Goal: Book appointment/travel/reservation

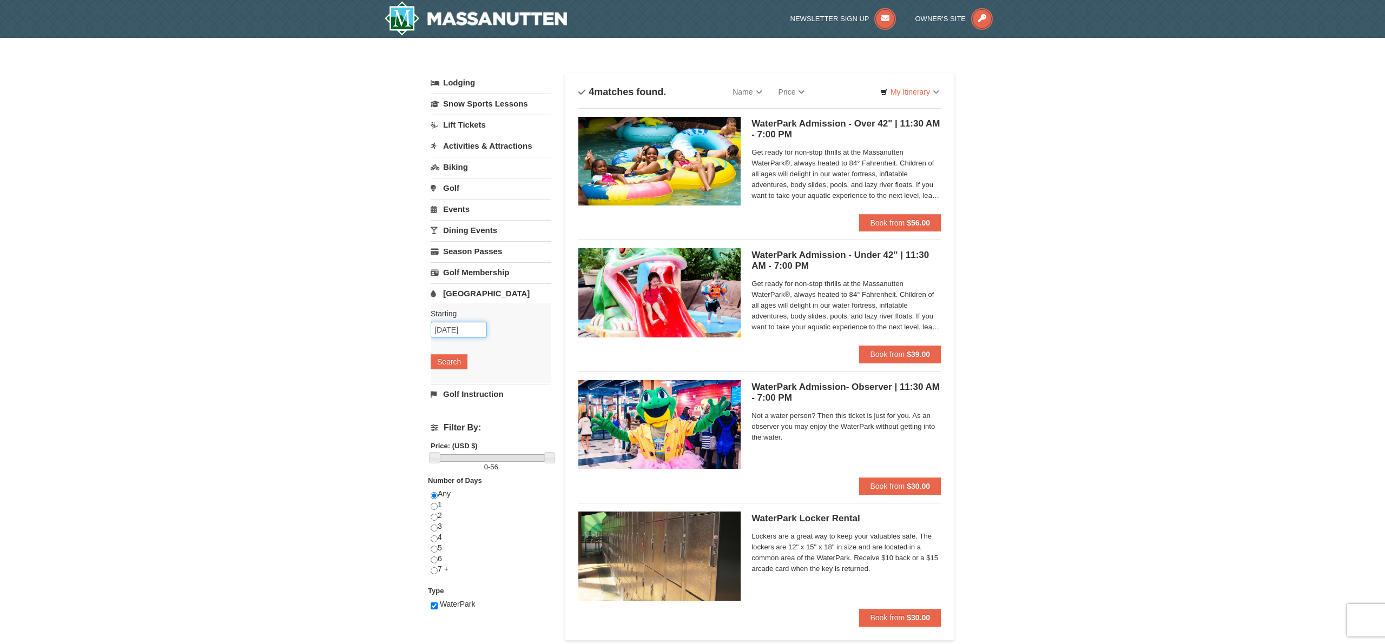
click at [457, 328] on input "12/31/2025" at bounding box center [459, 330] width 56 height 16
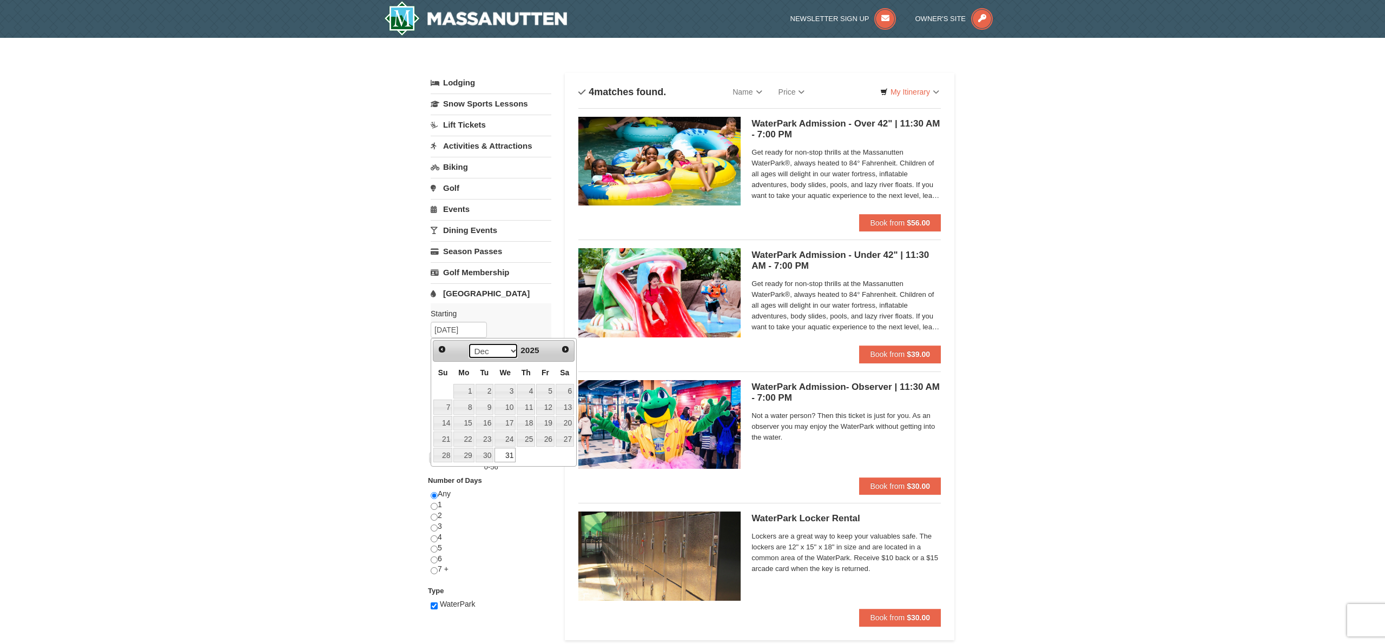
click at [505, 349] on select "Sep Oct Nov Dec" at bounding box center [493, 351] width 50 height 16
click at [566, 348] on span "Next" at bounding box center [565, 349] width 9 height 9
click at [529, 389] on link "1" at bounding box center [526, 391] width 18 height 15
type input "01/01/2026"
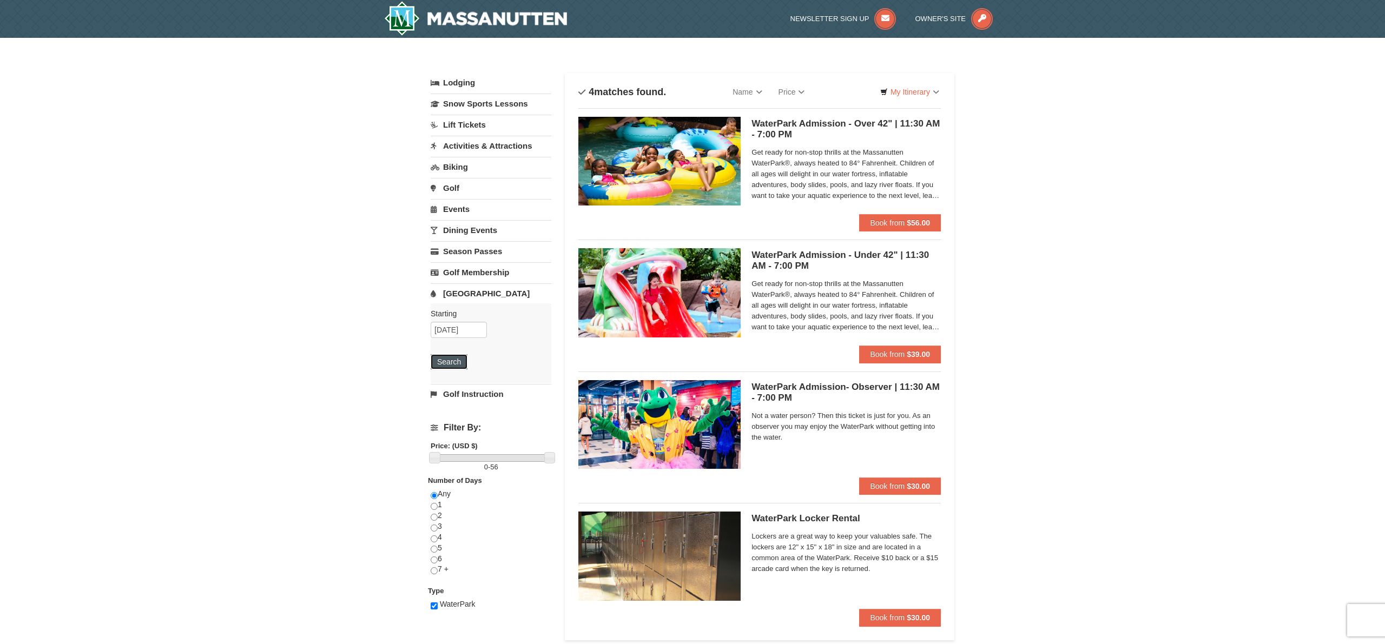
click at [444, 363] on button "Search" at bounding box center [449, 361] width 37 height 15
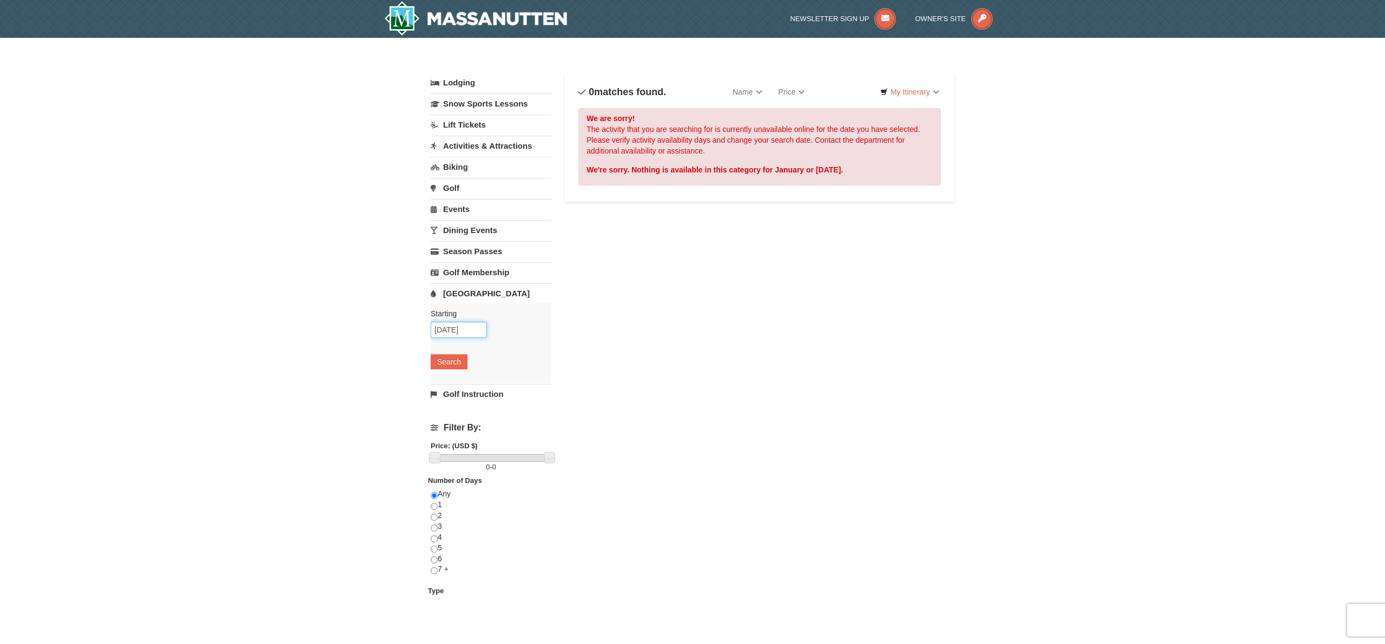
click at [444, 337] on input "01/01/2026" at bounding box center [459, 330] width 56 height 16
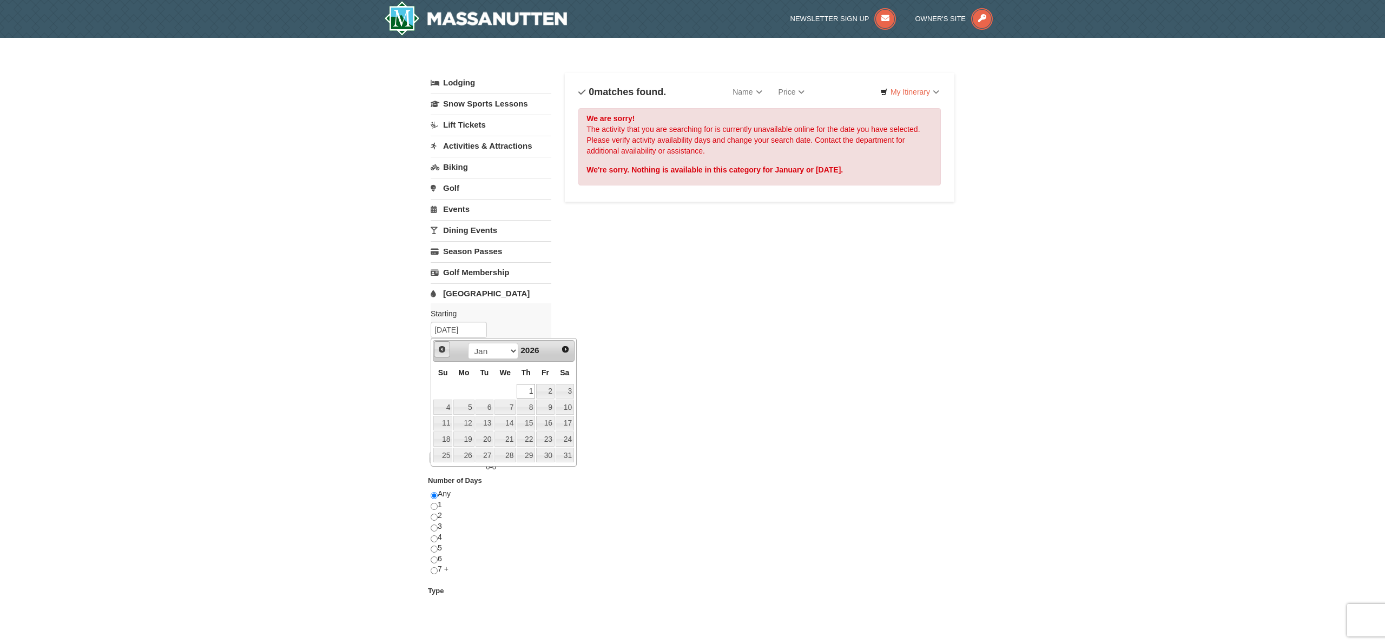
click at [441, 348] on span "Prev" at bounding box center [442, 349] width 9 height 9
click at [515, 453] on link "31" at bounding box center [505, 455] width 21 height 15
type input "12/31/2025"
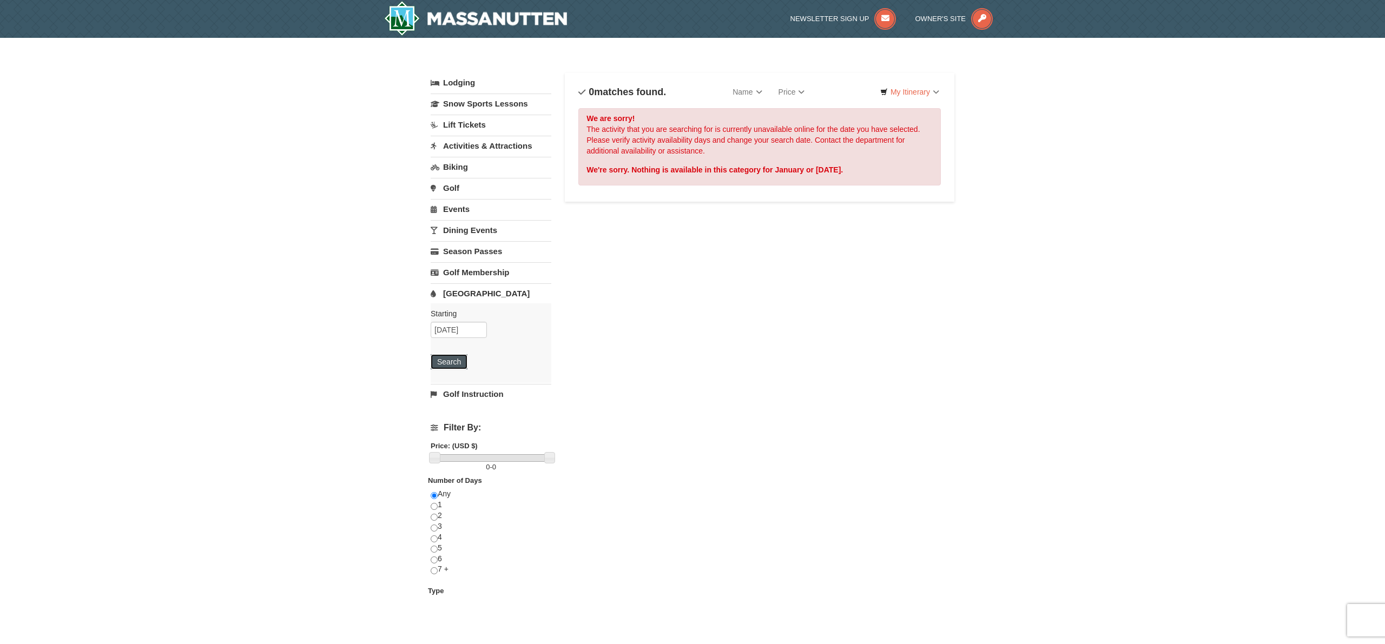
click at [448, 361] on button "Search" at bounding box center [449, 361] width 37 height 15
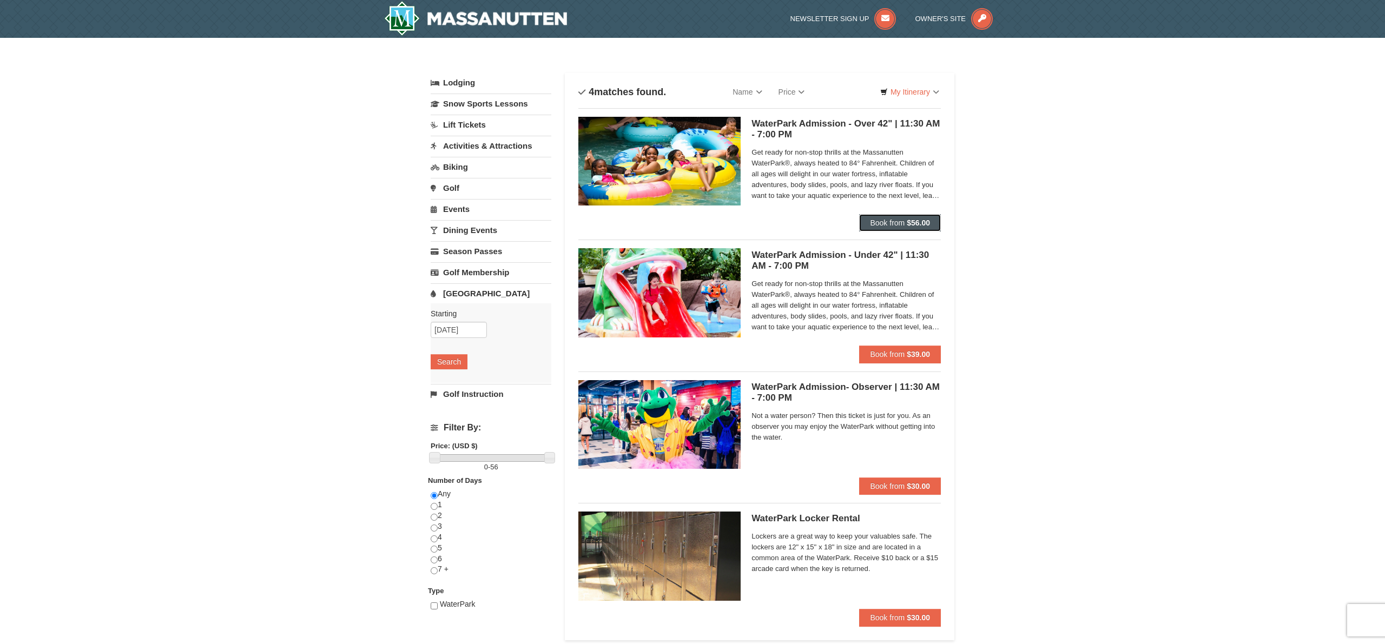
click at [922, 227] on button "Book from $56.00" at bounding box center [900, 222] width 82 height 17
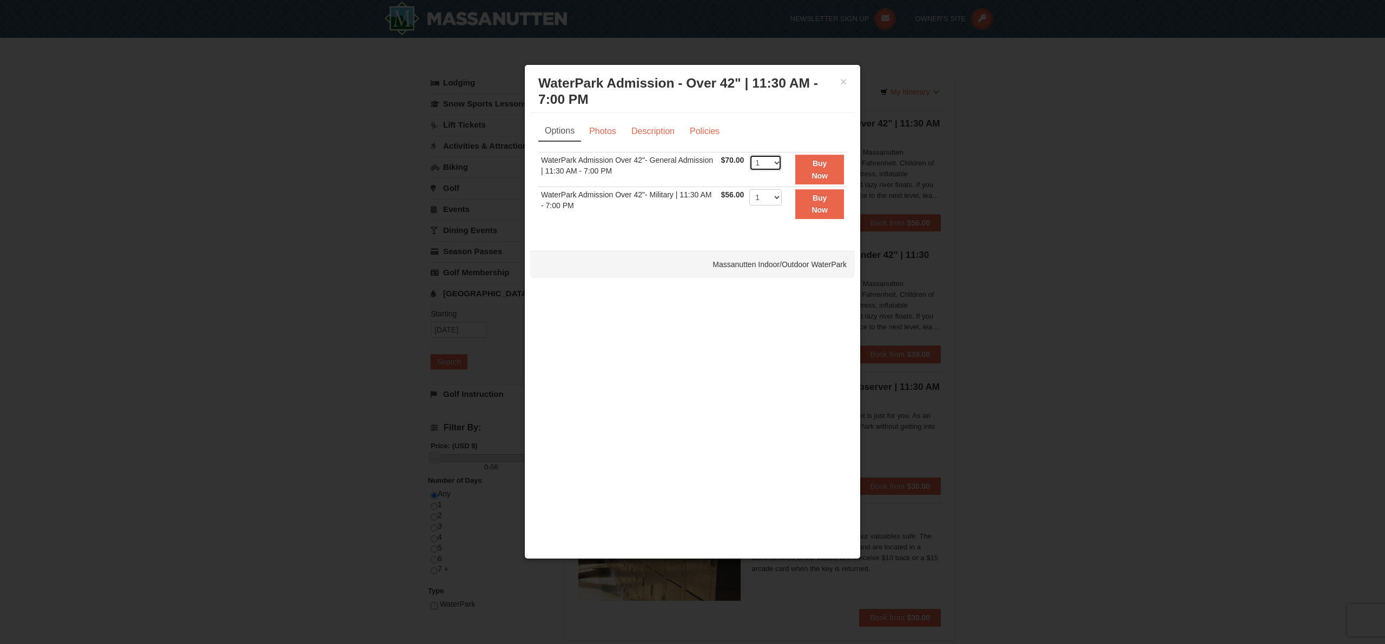
click at [775, 163] on select "1 2 3 4 5 6 7 8 9 10 11 12 13 14 15 16 17 18 19 20 21 22" at bounding box center [765, 163] width 32 height 16
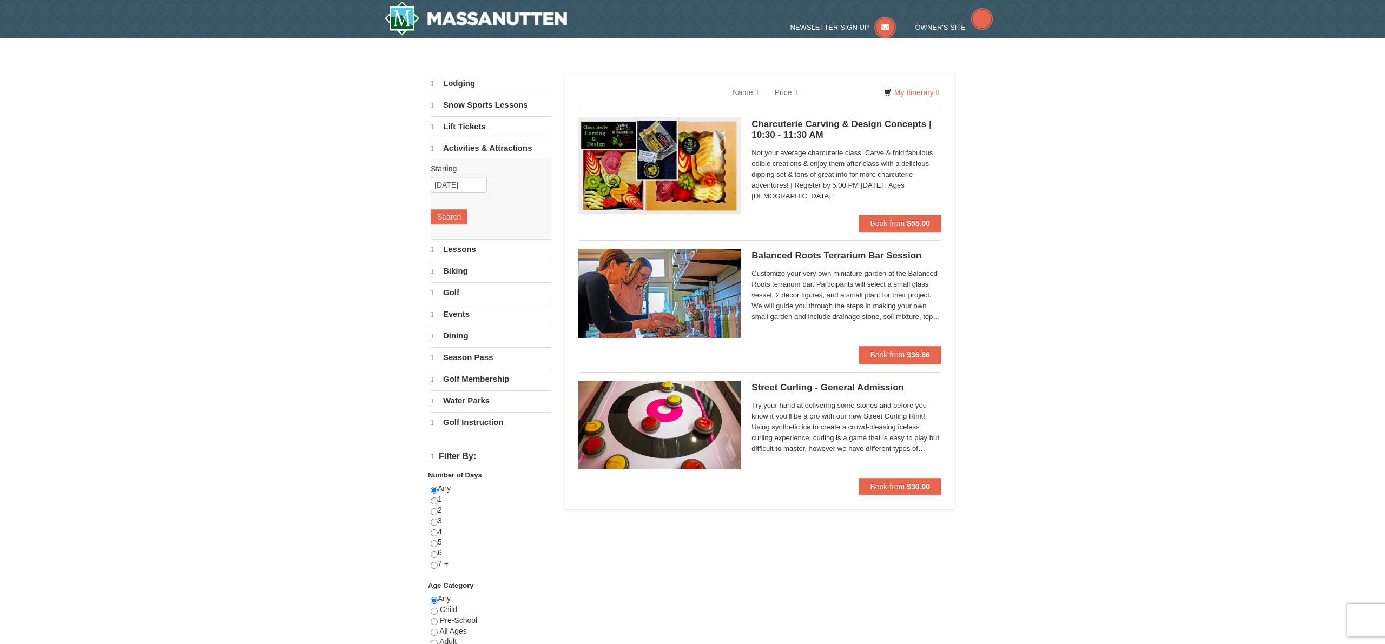
select select "9"
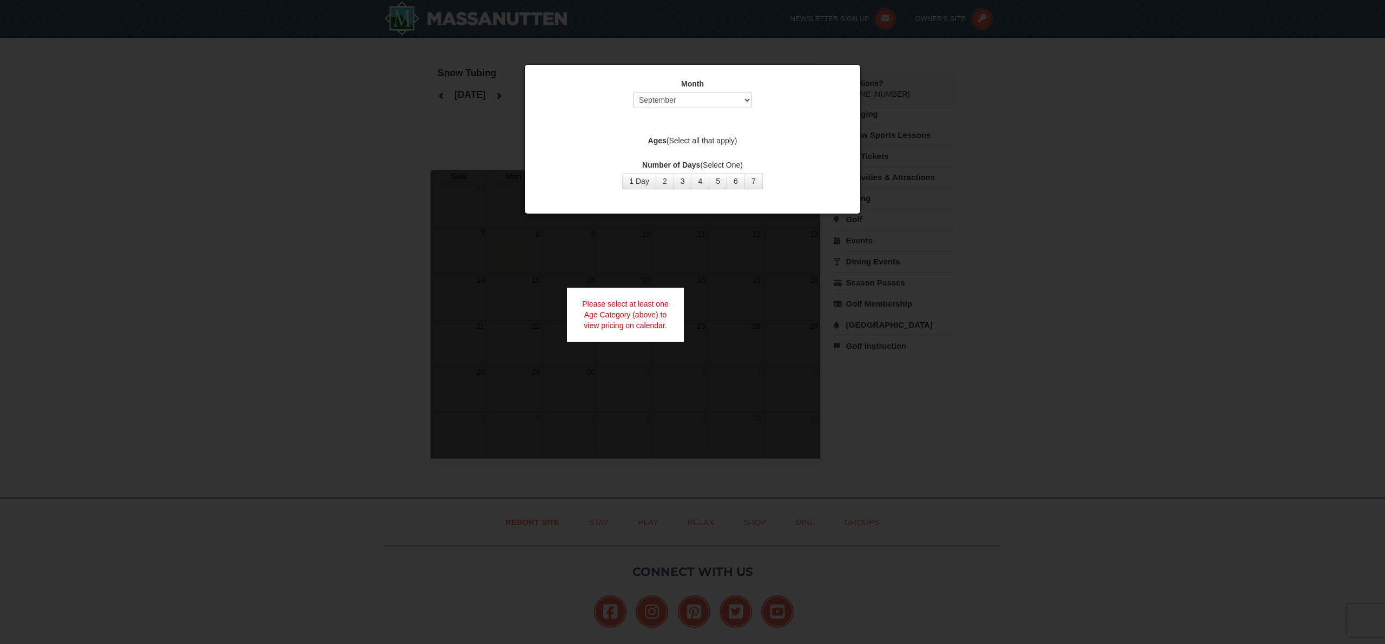
click at [716, 90] on div "Month Select September October November December January February March April M…" at bounding box center [692, 95] width 308 height 35
click at [713, 96] on select "Select September October November December January February March April May Jun…" at bounding box center [692, 100] width 119 height 16
select select "12"
click at [633, 92] on select "Select September October November December January February March April May Jun…" at bounding box center [692, 100] width 119 height 16
click at [641, 177] on button "1 Day" at bounding box center [639, 181] width 34 height 16
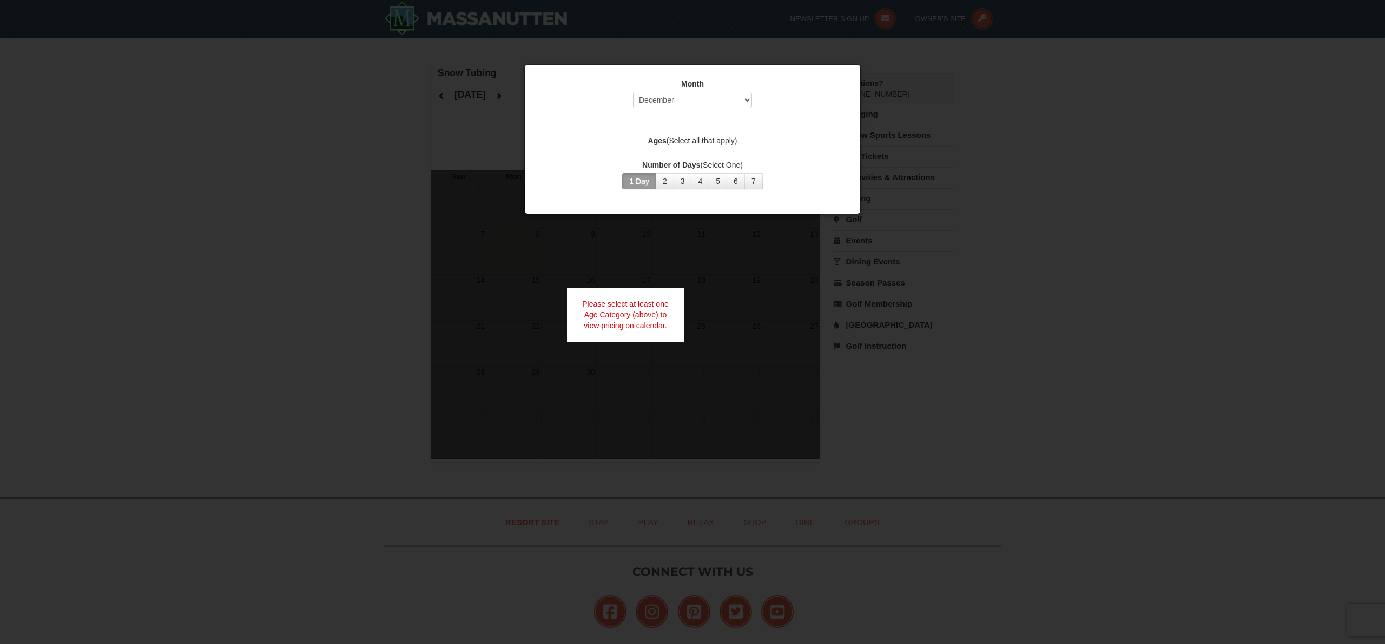
click at [637, 180] on button "1 Day" at bounding box center [639, 181] width 34 height 16
click at [653, 284] on div at bounding box center [692, 322] width 1385 height 644
click at [645, 304] on div "Please select at least one Age Category (above) to view pricing on calendar." at bounding box center [625, 315] width 117 height 54
click at [722, 100] on select "Select September October November December January February March April May Jun…" at bounding box center [692, 100] width 119 height 16
click at [633, 92] on select "Select September October November December January February March April May Jun…" at bounding box center [692, 100] width 119 height 16
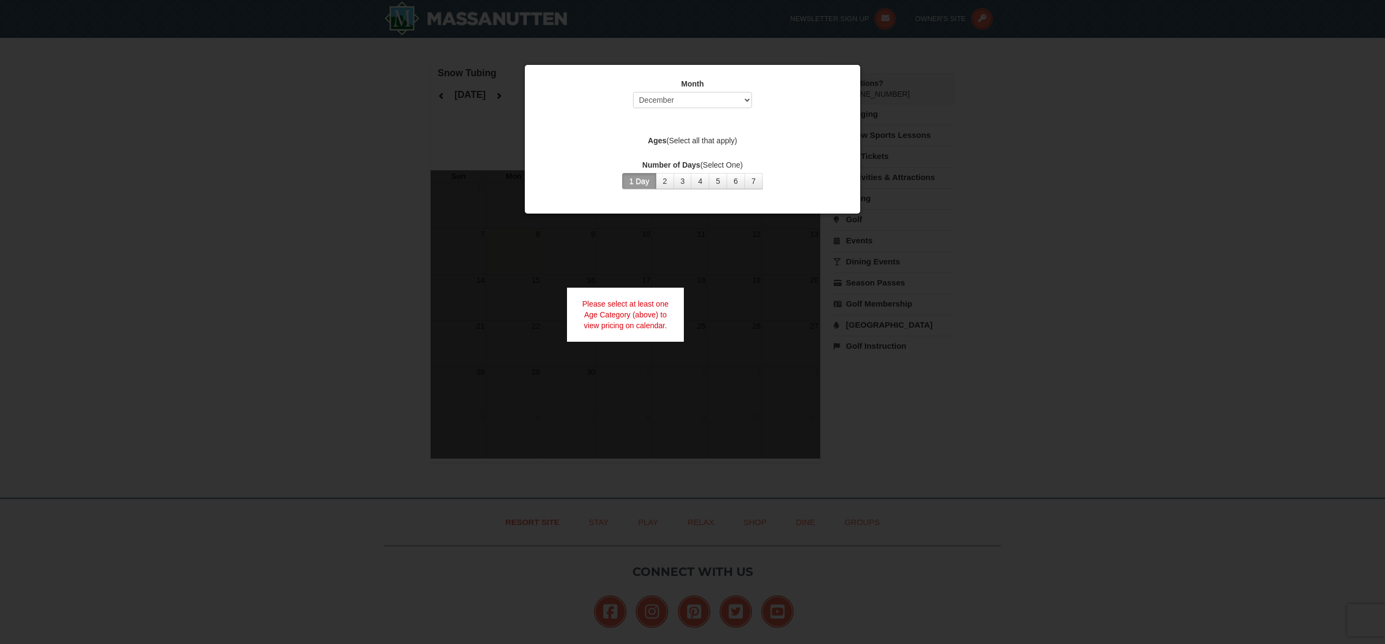
drag, startPoint x: 628, startPoint y: 180, endPoint x: 637, endPoint y: 177, distance: 9.4
click at [628, 180] on button "1 Day" at bounding box center [639, 181] width 34 height 16
drag, startPoint x: 668, startPoint y: 139, endPoint x: 683, endPoint y: 138, distance: 15.2
click at [668, 139] on label "Ages (Select all that apply)" at bounding box center [692, 140] width 308 height 11
click at [706, 139] on label "Ages (Select all that apply)" at bounding box center [692, 140] width 308 height 11
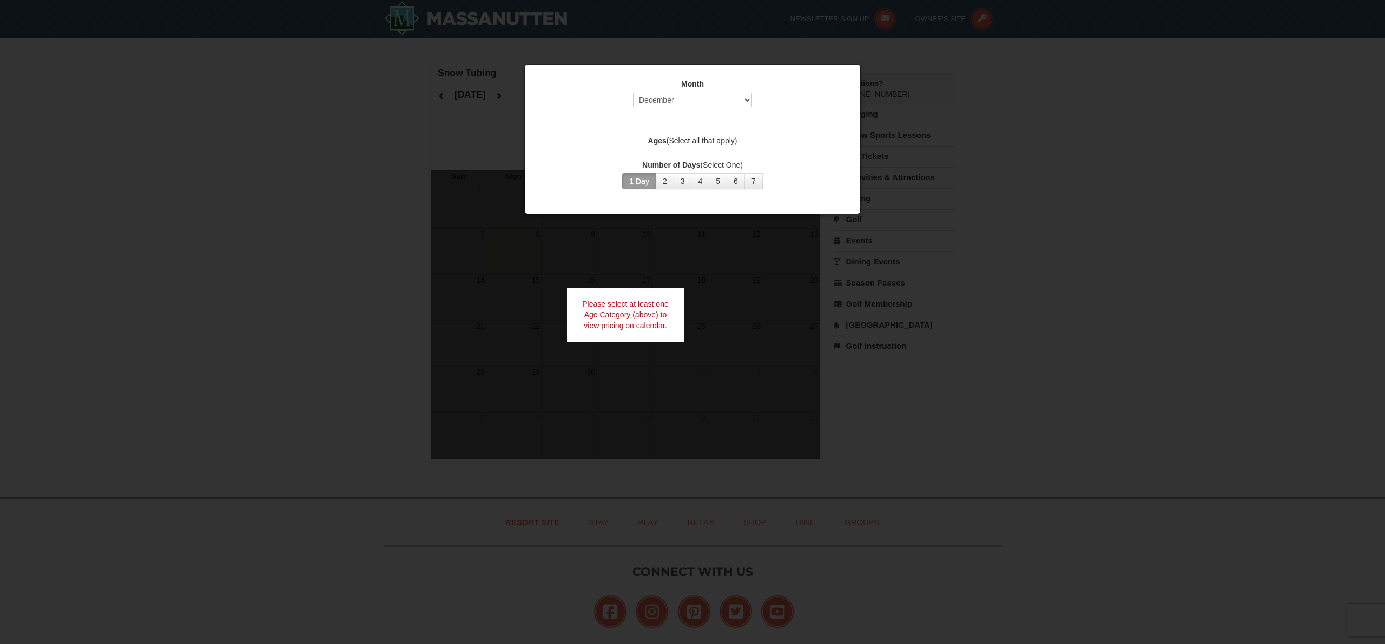
click at [738, 141] on label "Ages (Select all that apply)" at bounding box center [692, 140] width 308 height 11
click at [737, 141] on label "Ages (Select all that apply)" at bounding box center [692, 140] width 308 height 11
drag, startPoint x: 680, startPoint y: 179, endPoint x: 668, endPoint y: 182, distance: 11.8
click at [680, 179] on button "3" at bounding box center [683, 181] width 18 height 16
drag, startPoint x: 667, startPoint y: 182, endPoint x: 647, endPoint y: 183, distance: 20.0
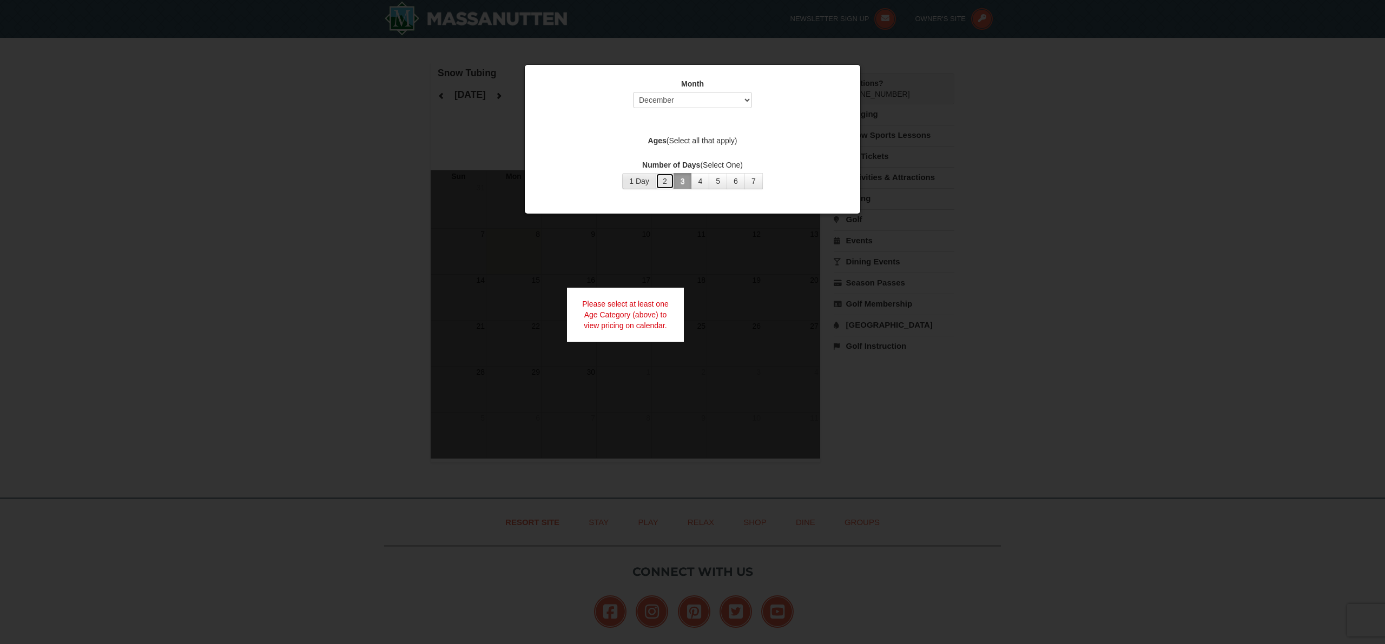
click at [667, 182] on button "2" at bounding box center [665, 181] width 18 height 16
click at [619, 182] on div "Number of Days (Select One) 1 Day 2 3 4 5 6 7 8 9 10 11 12 13 14 15" at bounding box center [692, 175] width 308 height 30
click at [639, 183] on button "1 Day" at bounding box center [639, 181] width 34 height 16
click at [635, 179] on button "1 Day" at bounding box center [639, 181] width 34 height 16
click at [680, 109] on div "Month Select September October November December January February March April M…" at bounding box center [692, 95] width 308 height 35
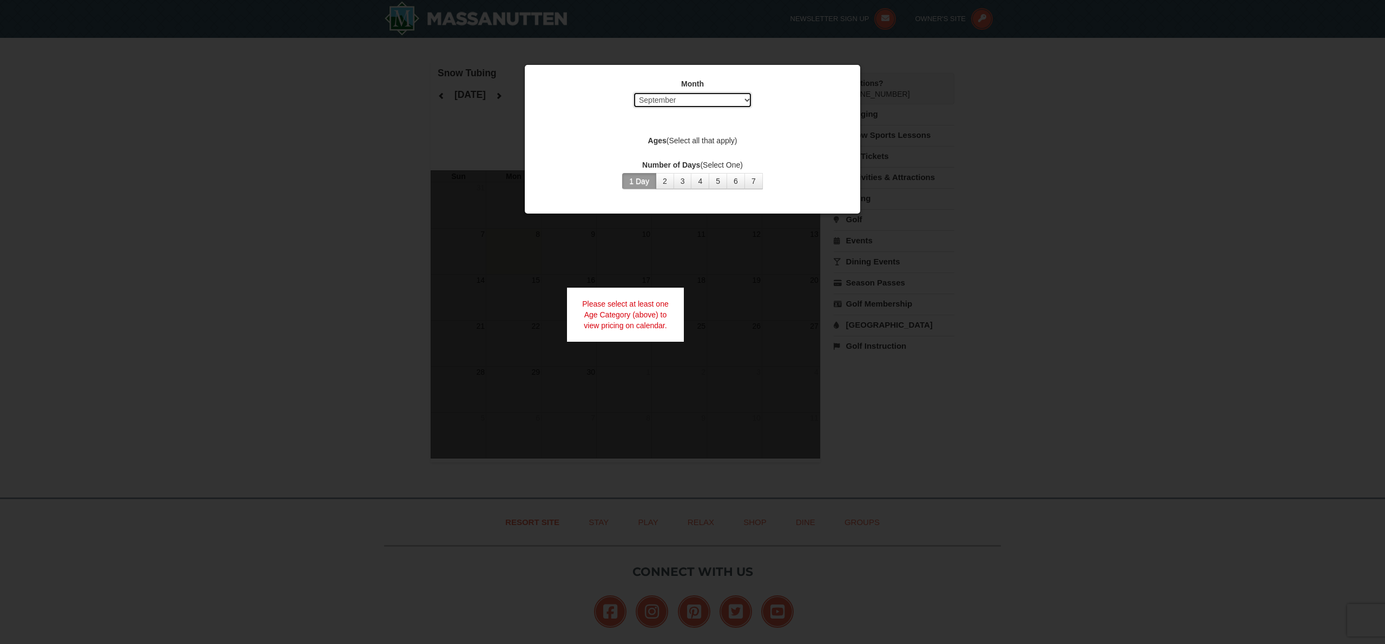
click at [680, 104] on select "Select September October November December January February March April May Jun…" at bounding box center [692, 100] width 119 height 16
select select "12"
click at [633, 92] on select "Select September October November December January February March April May Jun…" at bounding box center [692, 100] width 119 height 16
click at [668, 139] on label "Ages (Select all that apply)" at bounding box center [692, 140] width 308 height 11
click at [701, 139] on label "Ages (Select all that apply)" at bounding box center [692, 140] width 308 height 11
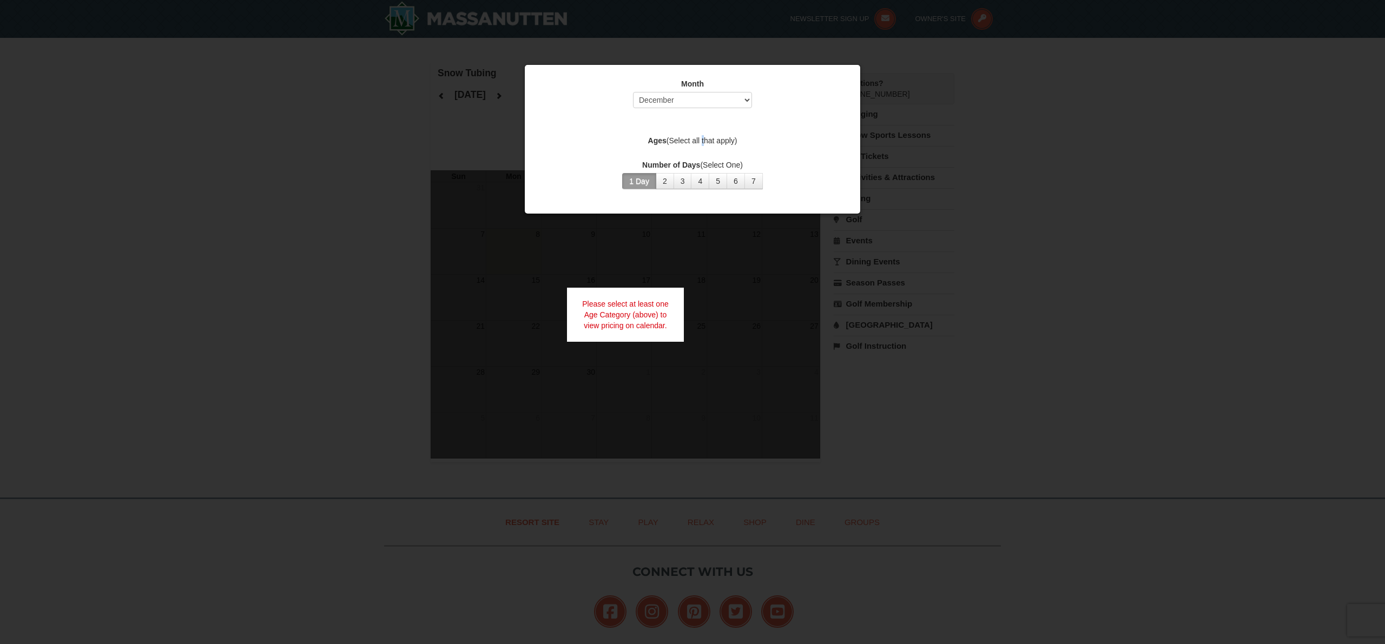
click at [701, 140] on label "Ages (Select all that apply)" at bounding box center [692, 140] width 308 height 11
drag, startPoint x: 624, startPoint y: 340, endPoint x: 622, endPoint y: 314, distance: 26.6
click at [624, 339] on div "Please select at least one Age Category (above) to view pricing on calendar." at bounding box center [625, 315] width 117 height 54
click at [622, 311] on div "Please select at least one Age Category (above) to view pricing on calendar." at bounding box center [625, 315] width 117 height 54
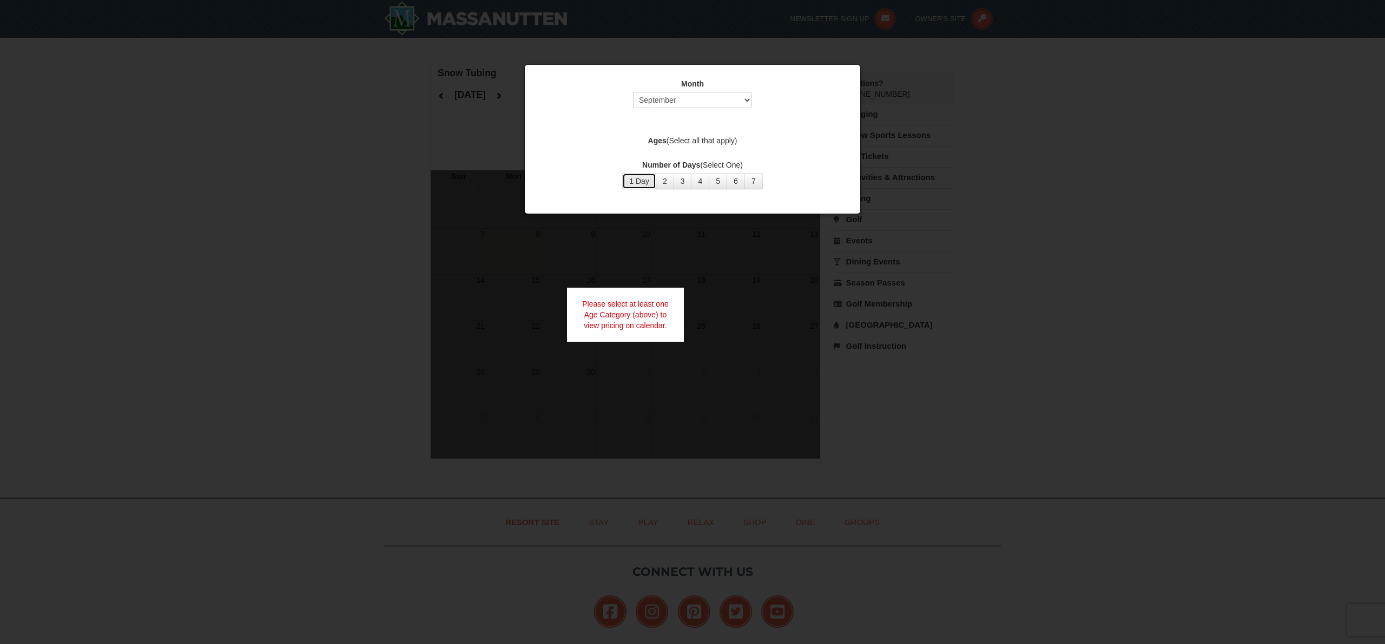
click at [643, 183] on button "1 Day" at bounding box center [639, 181] width 34 height 16
click at [705, 99] on select "Select September October November December January February March April May Jun…" at bounding box center [692, 100] width 119 height 16
click at [633, 92] on select "Select September October November December January February March April May Jun…" at bounding box center [692, 100] width 119 height 16
click at [674, 96] on select "Select September October November December January February March April May Jun…" at bounding box center [692, 100] width 119 height 16
click at [633, 92] on select "Select September October November December January February March April May Jun…" at bounding box center [692, 100] width 119 height 16
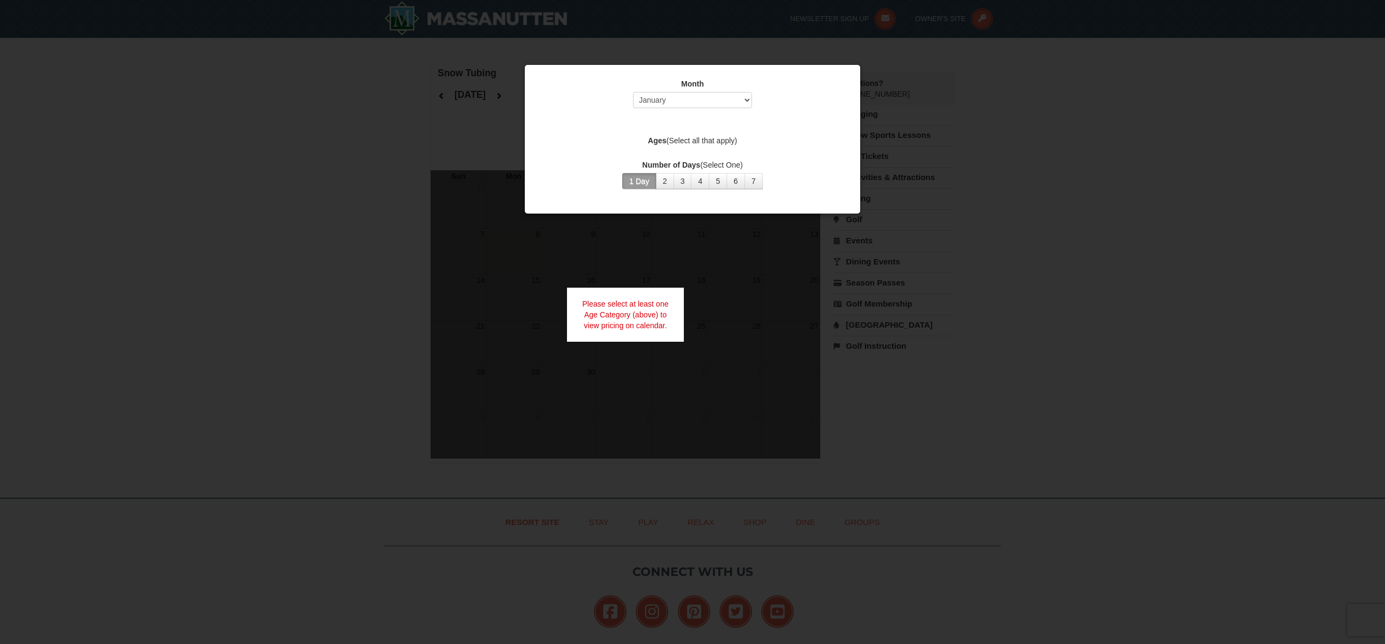
click at [663, 128] on div "Month Select September October November December January February March April M…" at bounding box center [692, 133] width 325 height 127
click at [668, 102] on select "Select September October November December January February March April May Jun…" at bounding box center [692, 100] width 119 height 16
select select "12"
click at [633, 92] on select "Select September October November December January February March April May Jun…" at bounding box center [692, 100] width 119 height 16
